Goal: Communication & Community: Participate in discussion

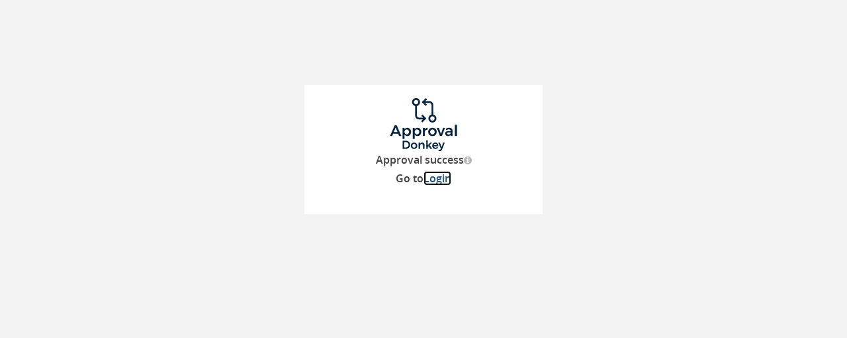
click at [434, 179] on link "Login" at bounding box center [438, 178] width 28 height 15
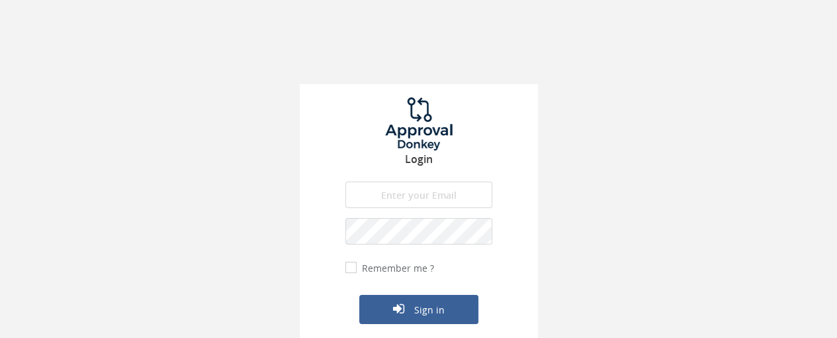
type input "[EMAIL_ADDRESS][DOMAIN_NAME]"
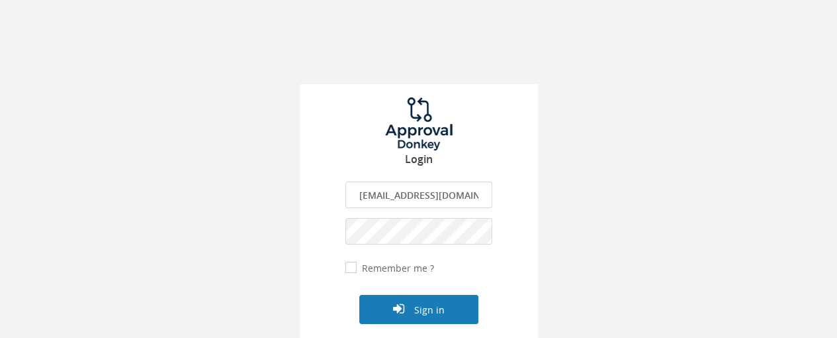
click at [425, 306] on button "Sign in" at bounding box center [418, 309] width 119 height 29
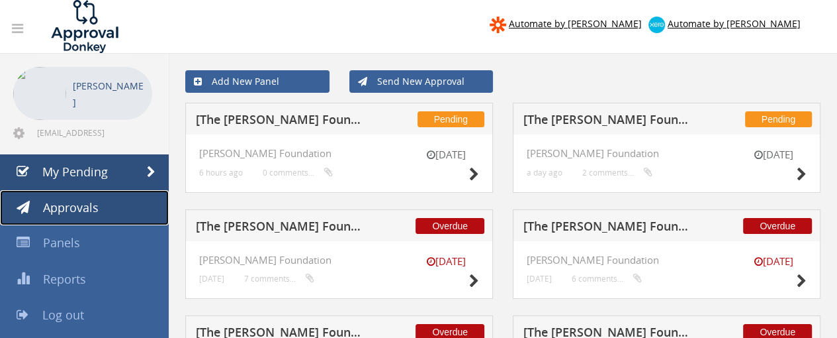
click at [93, 200] on span "Approvals" at bounding box center [71, 207] width 56 height 16
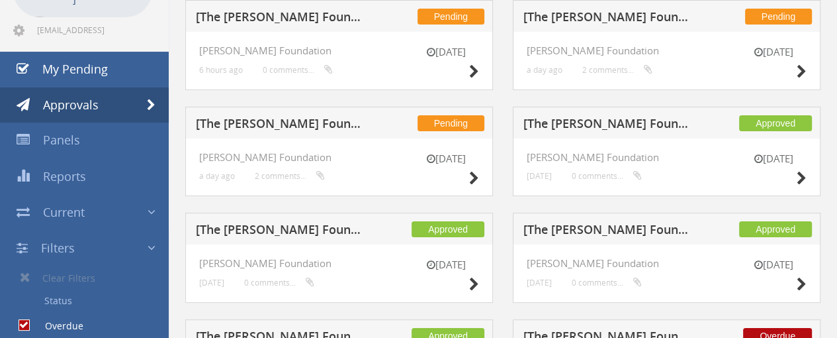
scroll to position [97, 0]
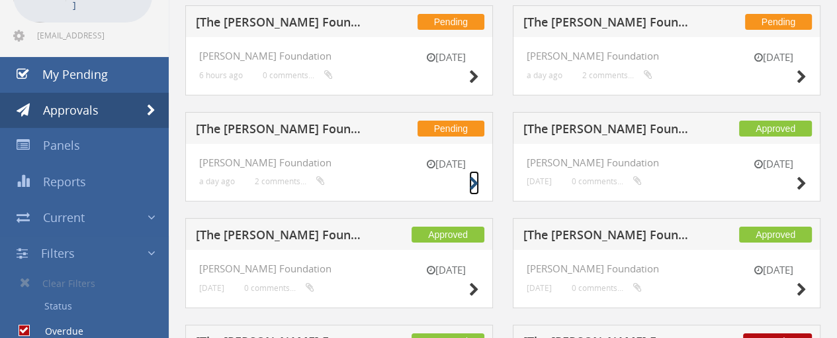
click at [470, 185] on icon at bounding box center [474, 184] width 10 height 14
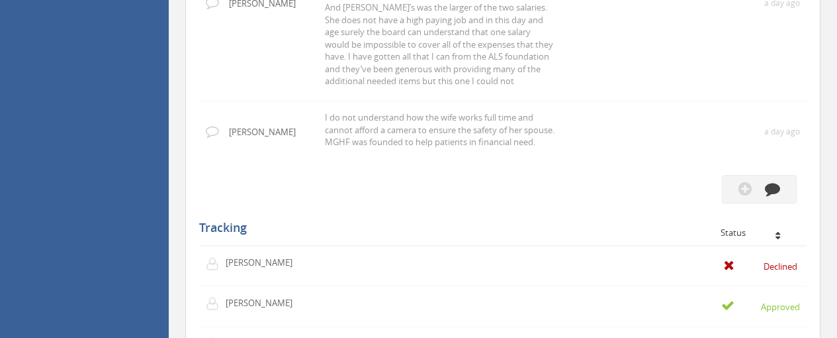
scroll to position [1346, 0]
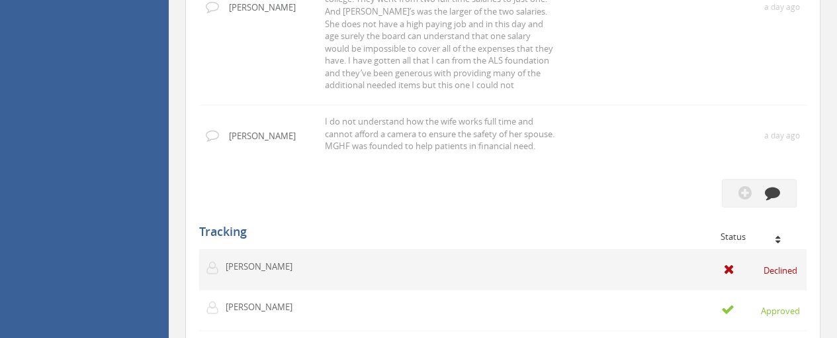
click at [465, 250] on td "Declined" at bounding box center [612, 270] width 389 height 40
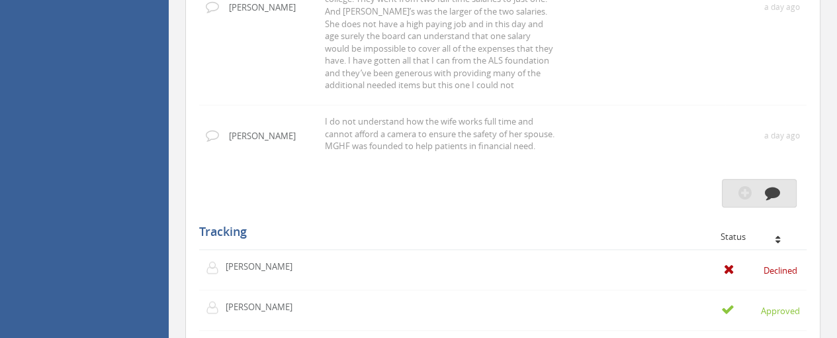
click at [773, 179] on button "button" at bounding box center [759, 193] width 75 height 28
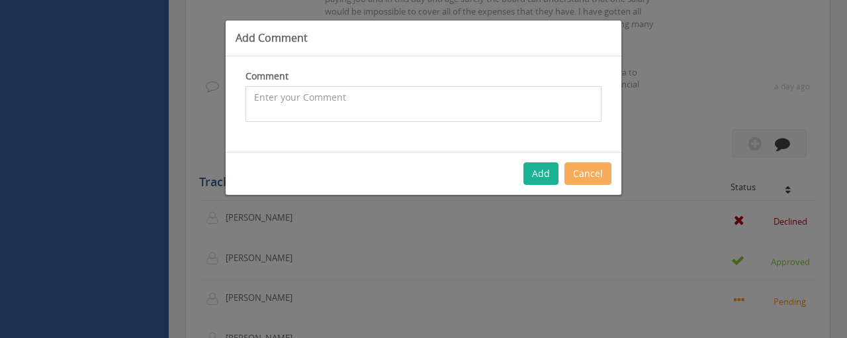
click at [265, 113] on textarea at bounding box center [424, 104] width 356 height 36
click at [318, 98] on textarea "I think we needto choose" at bounding box center [424, 104] width 356 height 36
click at [379, 96] on textarea "I think we need to choose" at bounding box center [424, 104] width 356 height 36
click at [498, 95] on textarea "I think we need to choose one approved Baby Monitor. [PERSON_NAME]" at bounding box center [424, 104] width 356 height 36
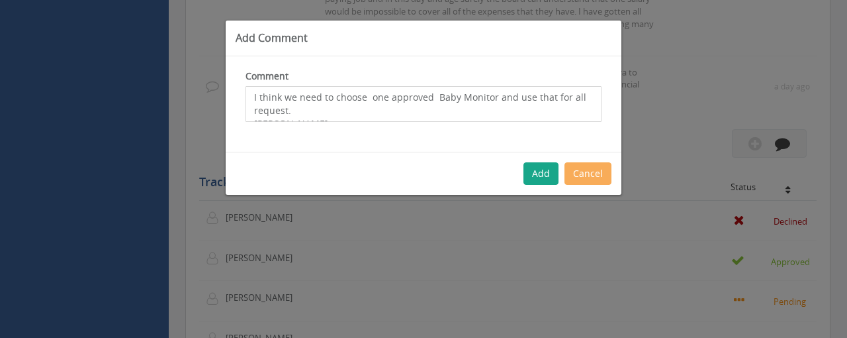
type textarea "I think we need to choose one approved Baby Monitor and use that for all reques…"
click at [529, 169] on button "Add" at bounding box center [541, 173] width 35 height 23
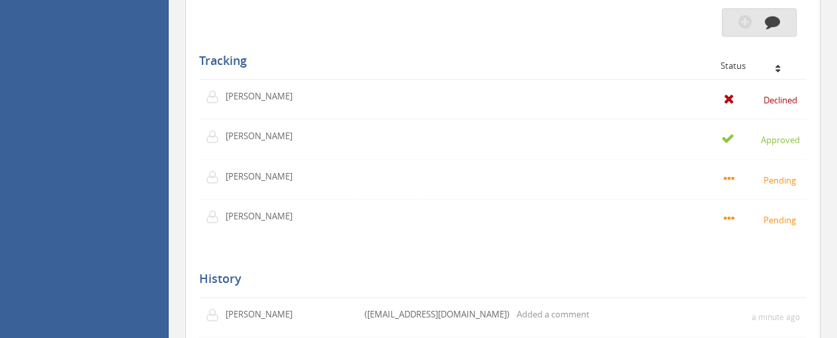
scroll to position [1610, 0]
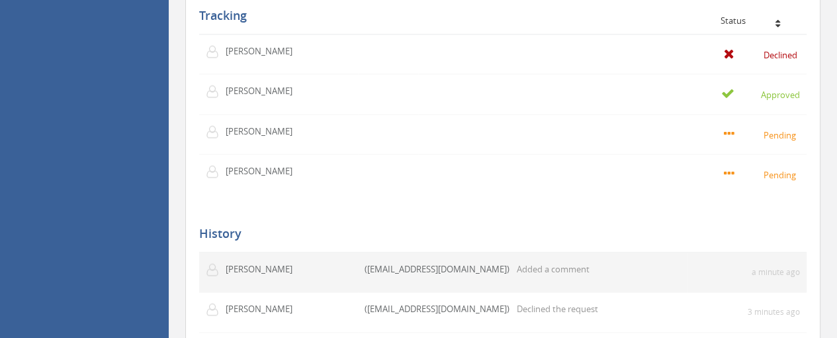
click at [588, 263] on p "Added a comment" at bounding box center [553, 269] width 73 height 13
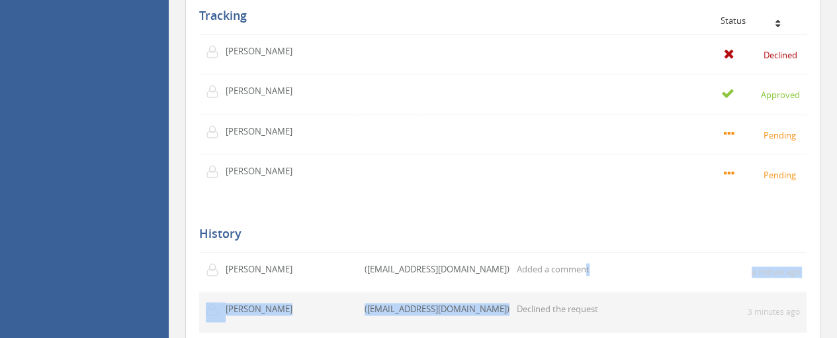
drag, startPoint x: 588, startPoint y: 220, endPoint x: 583, endPoint y: 251, distance: 30.9
click at [583, 292] on td "Declined the request" at bounding box center [602, 312] width 170 height 40
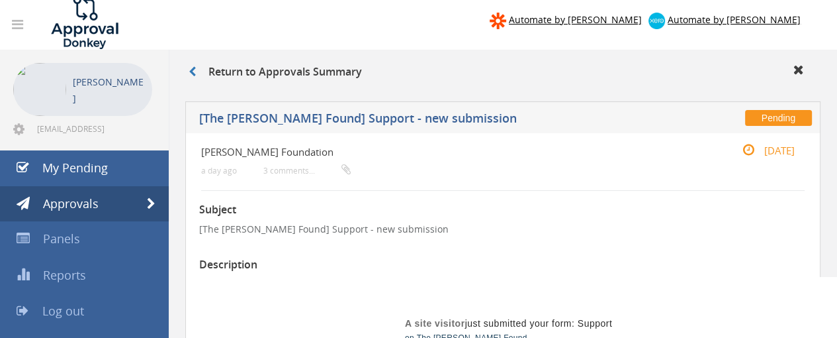
scroll to position [0, 0]
